Goal: Information Seeking & Learning: Learn about a topic

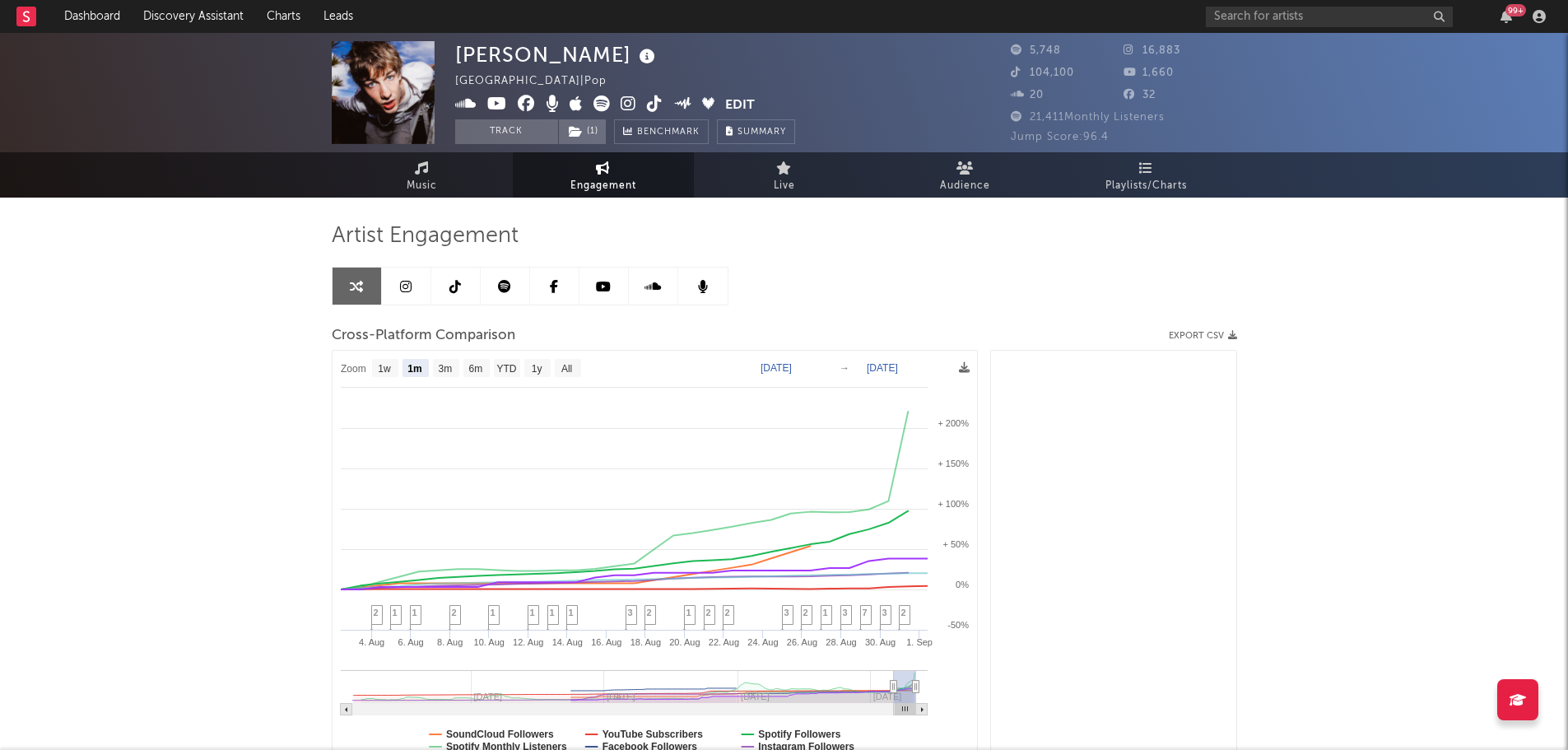
select select "1m"
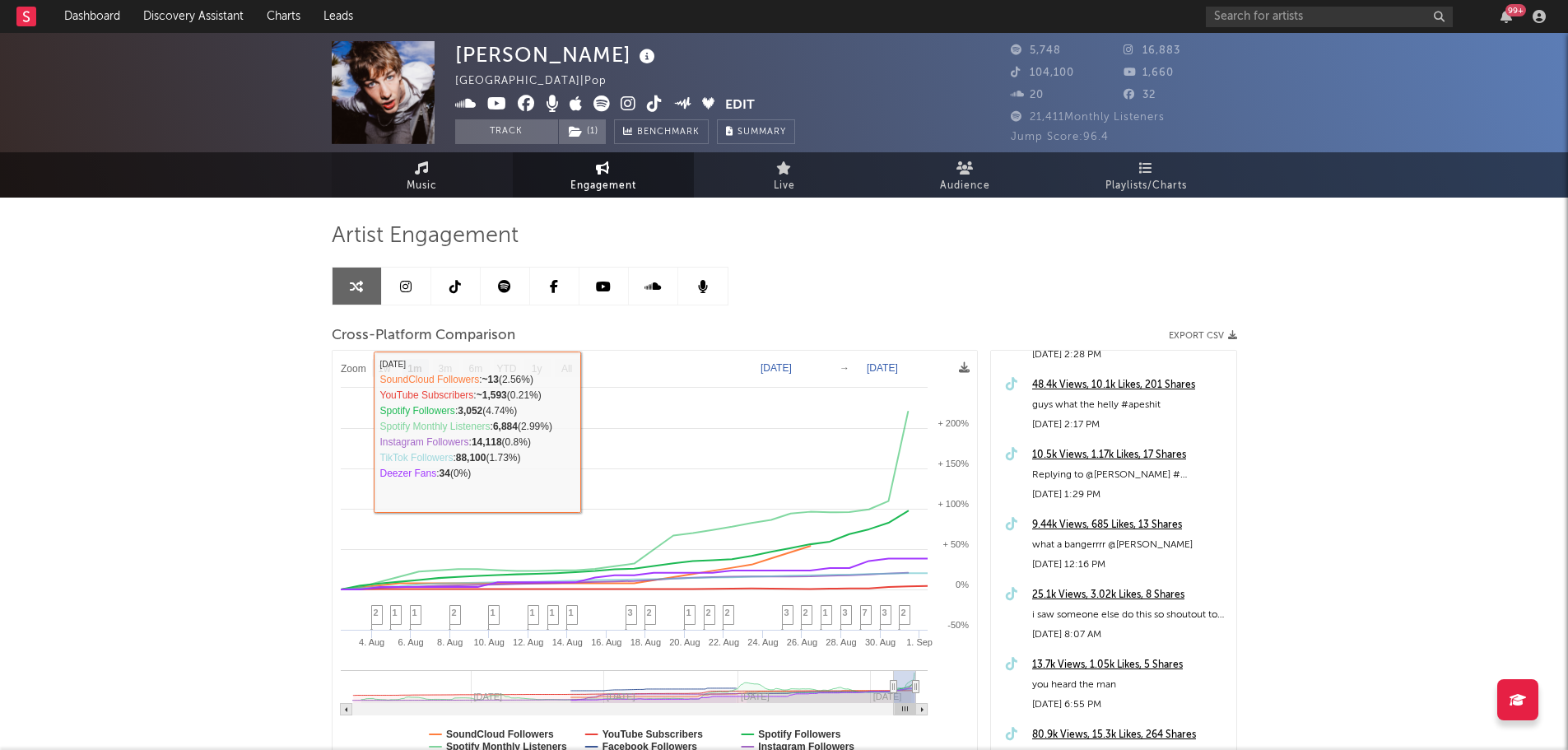
click at [420, 185] on span "Music" at bounding box center [421, 186] width 30 height 19
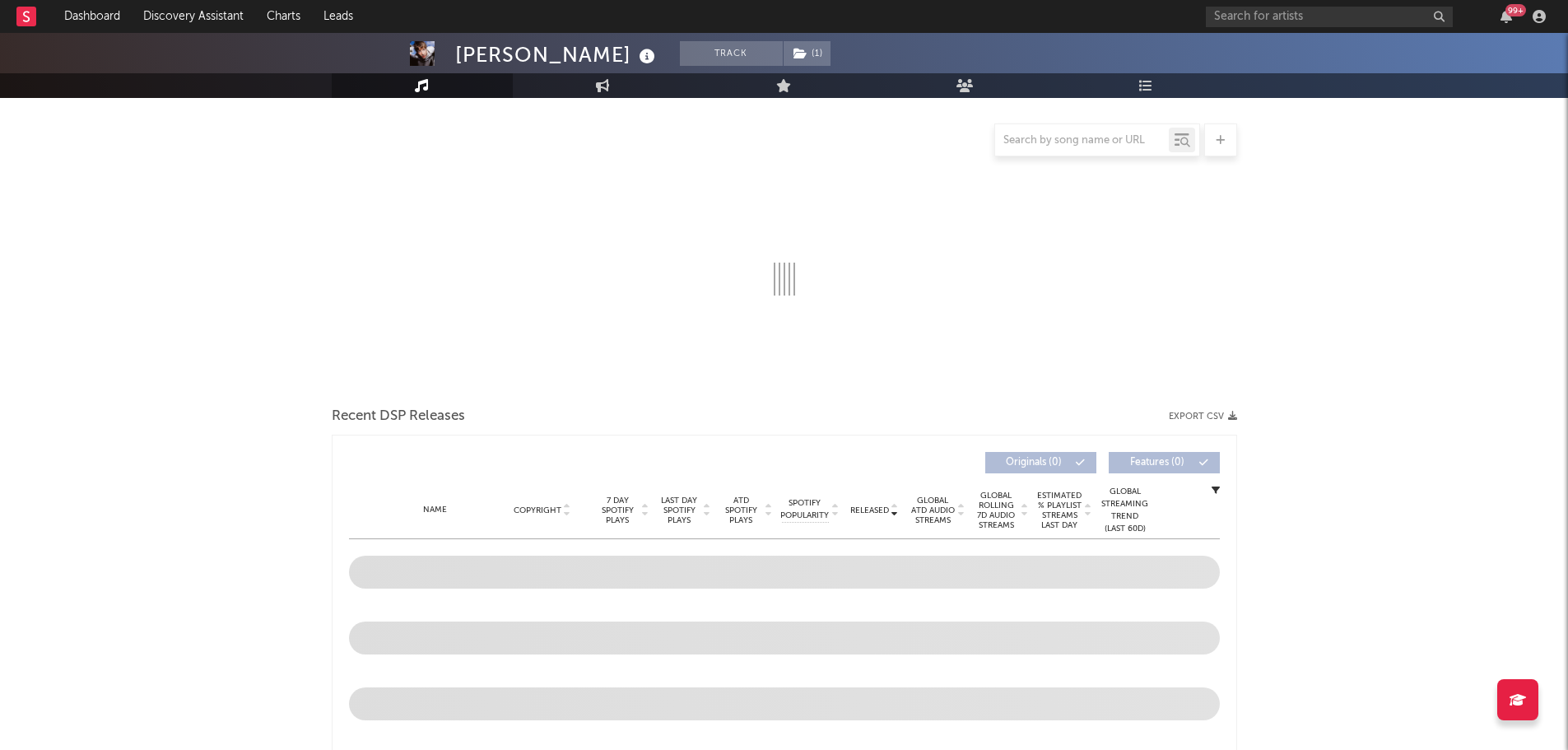
scroll to position [329, 0]
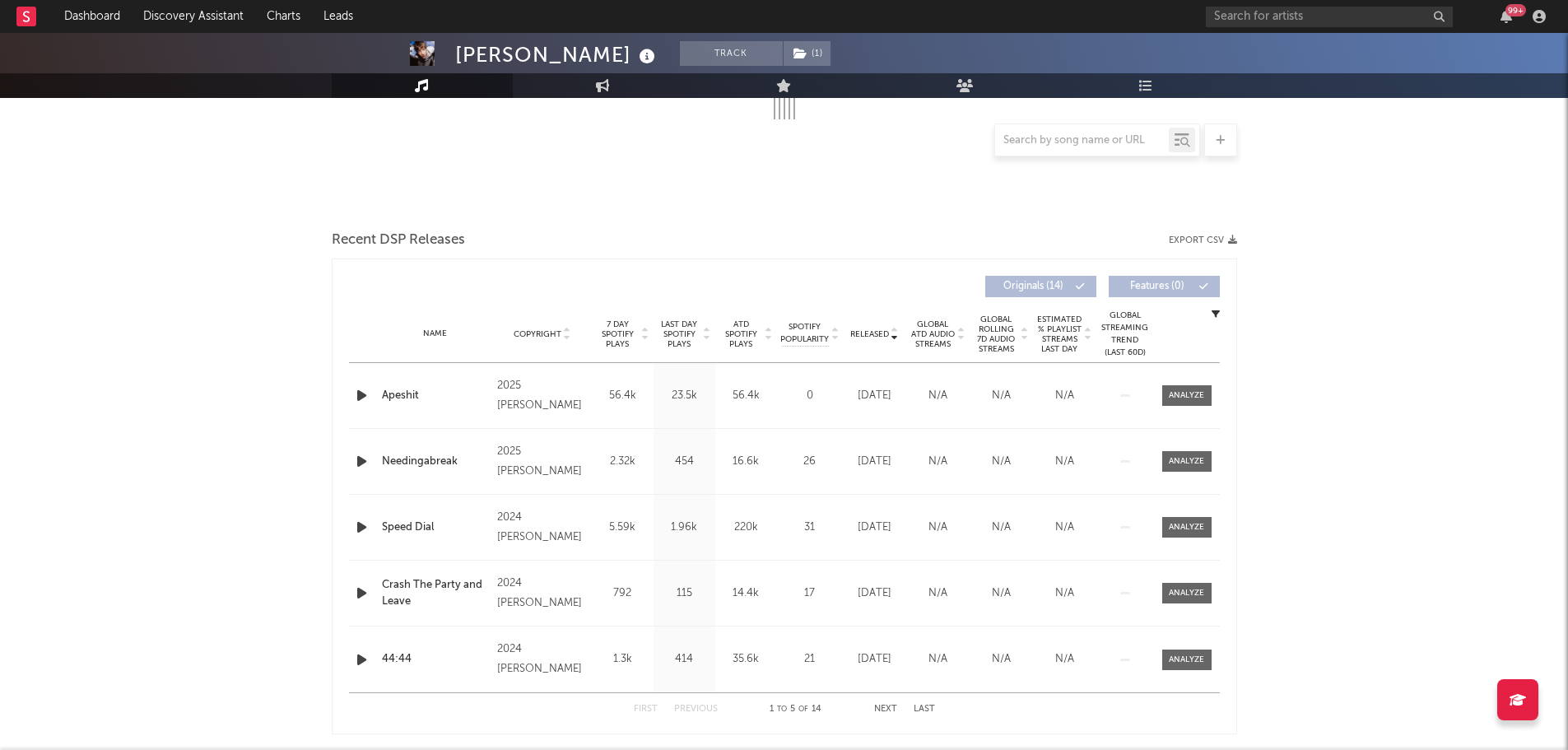
select select "6m"
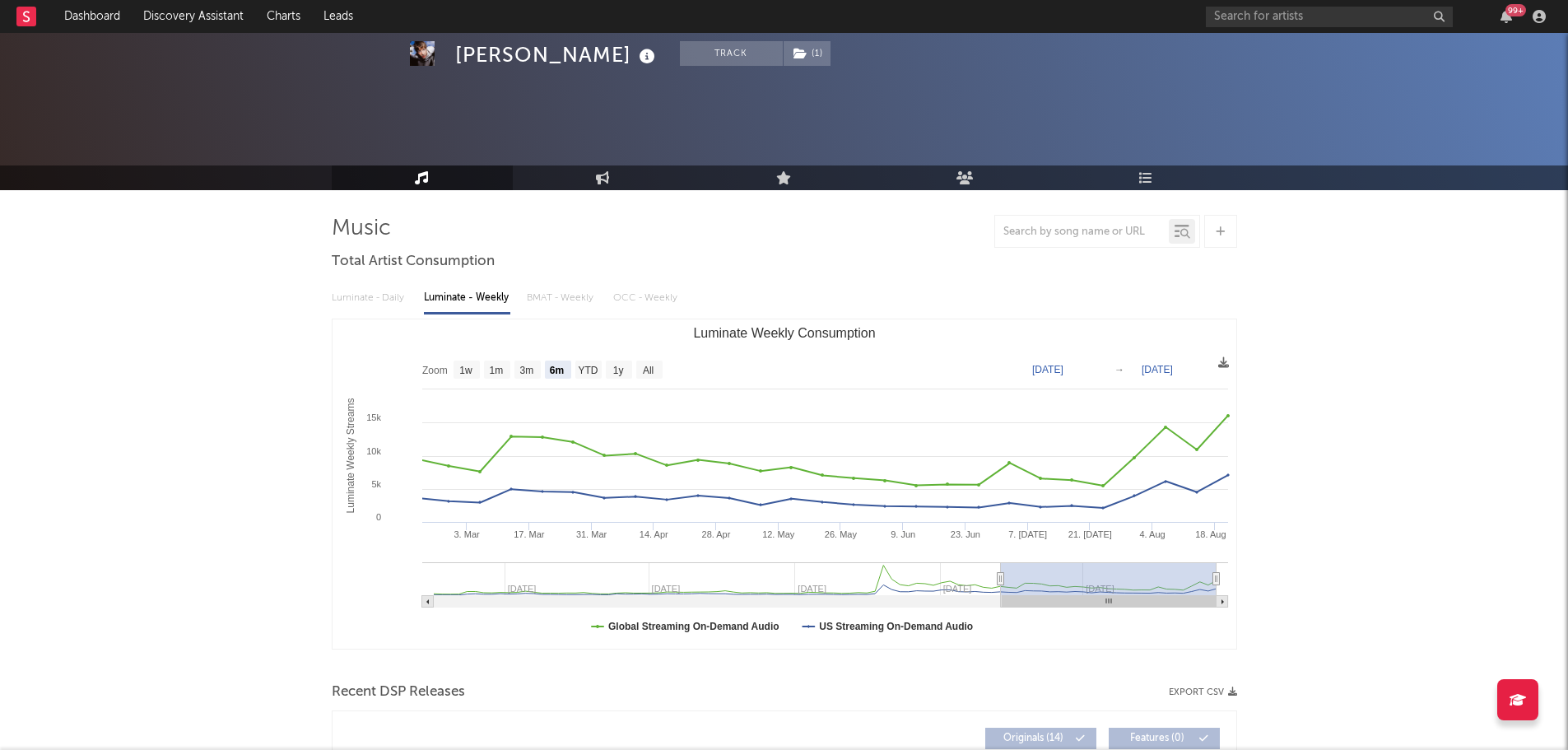
scroll to position [0, 0]
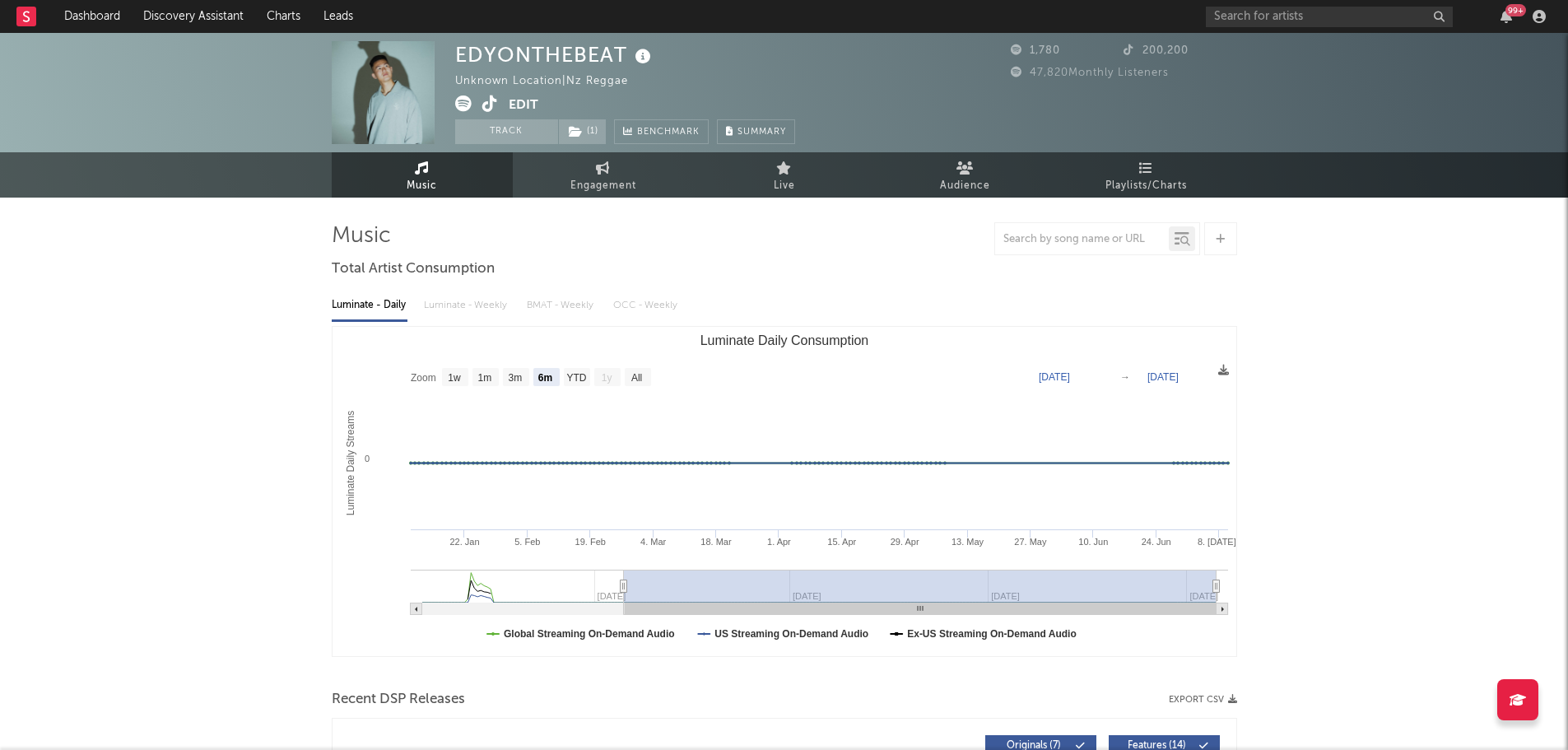
select select "6m"
